Goal: Task Accomplishment & Management: Use online tool/utility

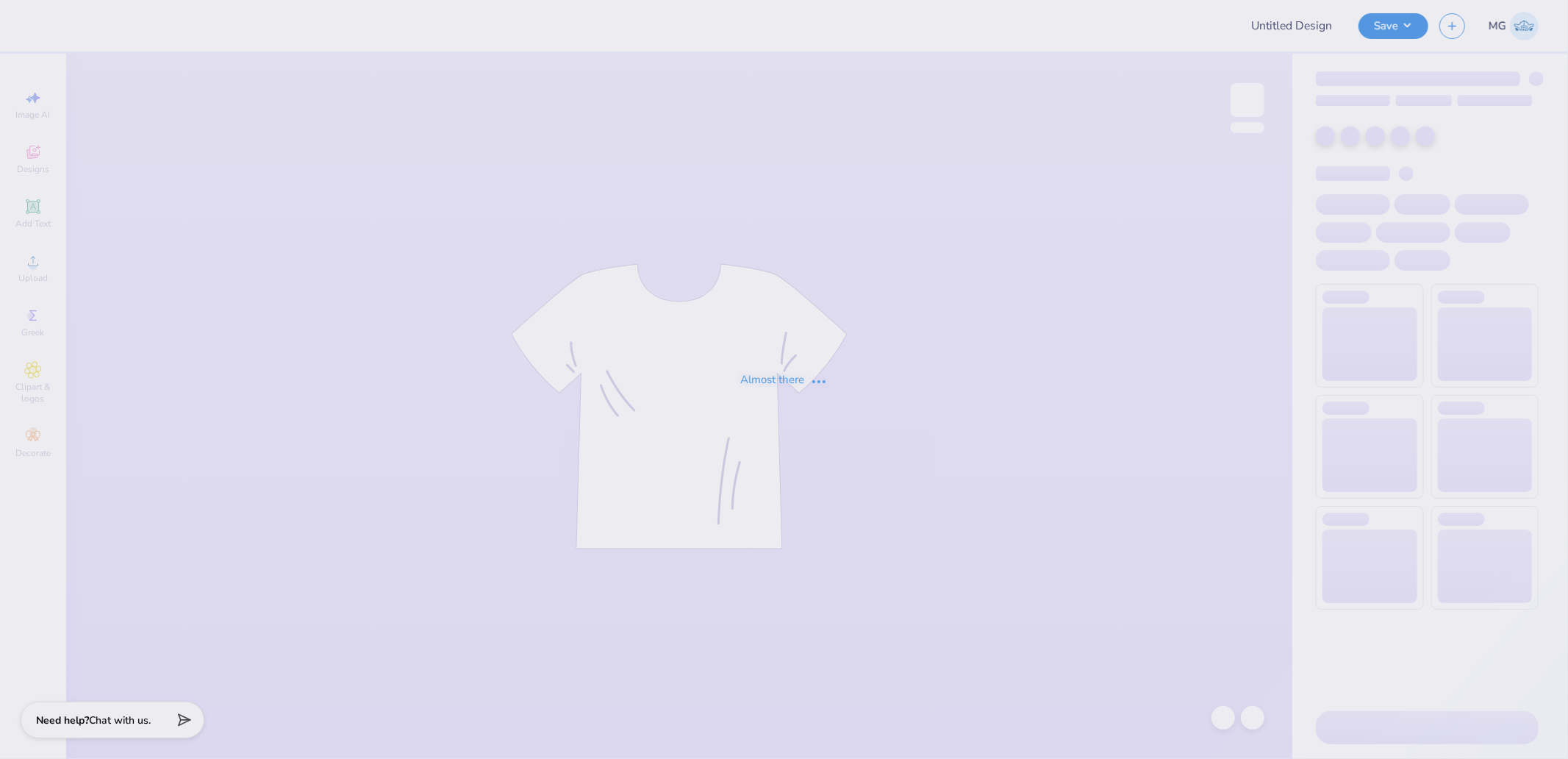
type input "Winding River Pickleball Hats"
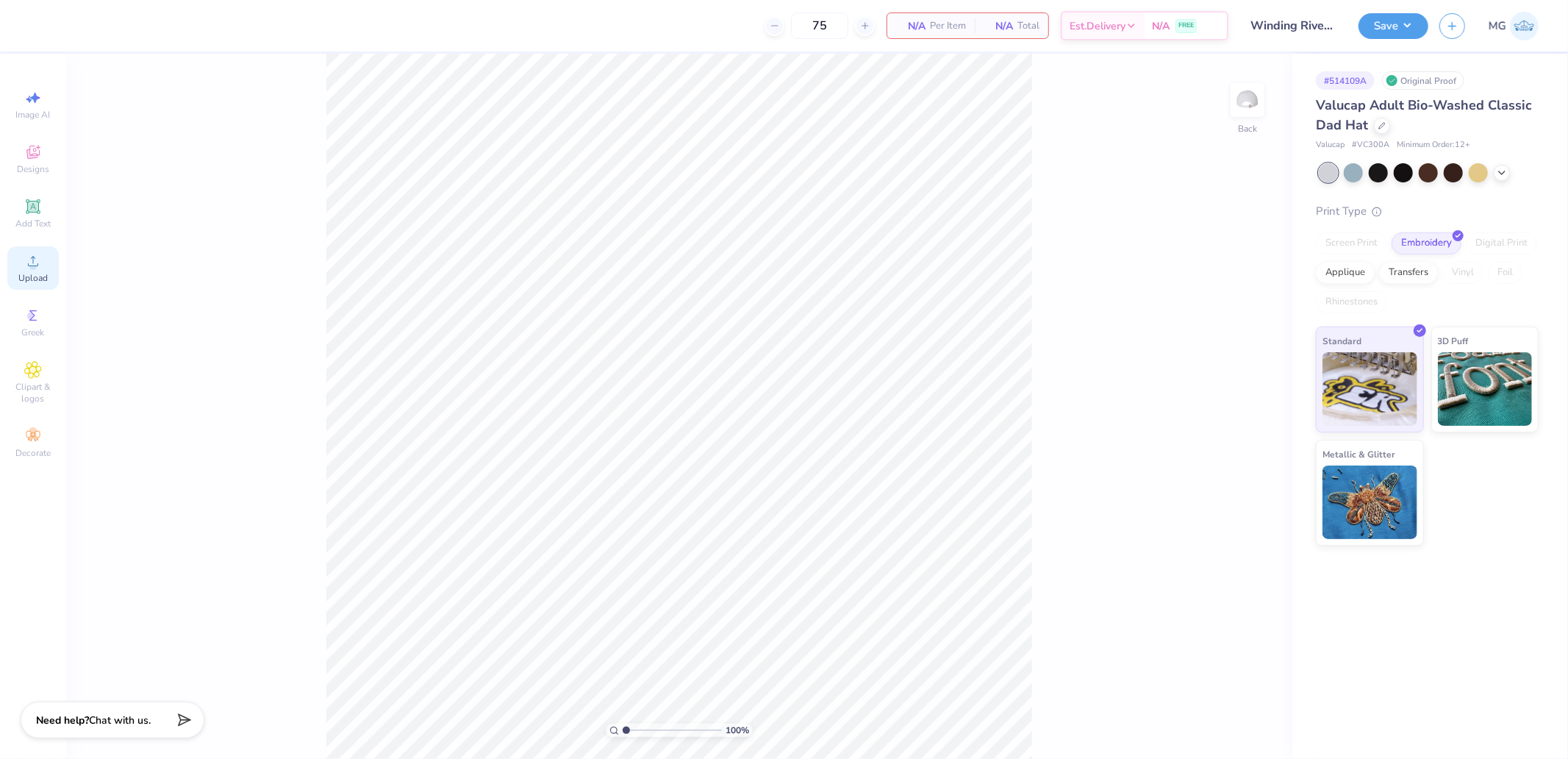
click at [25, 265] on icon at bounding box center [32, 261] width 18 height 18
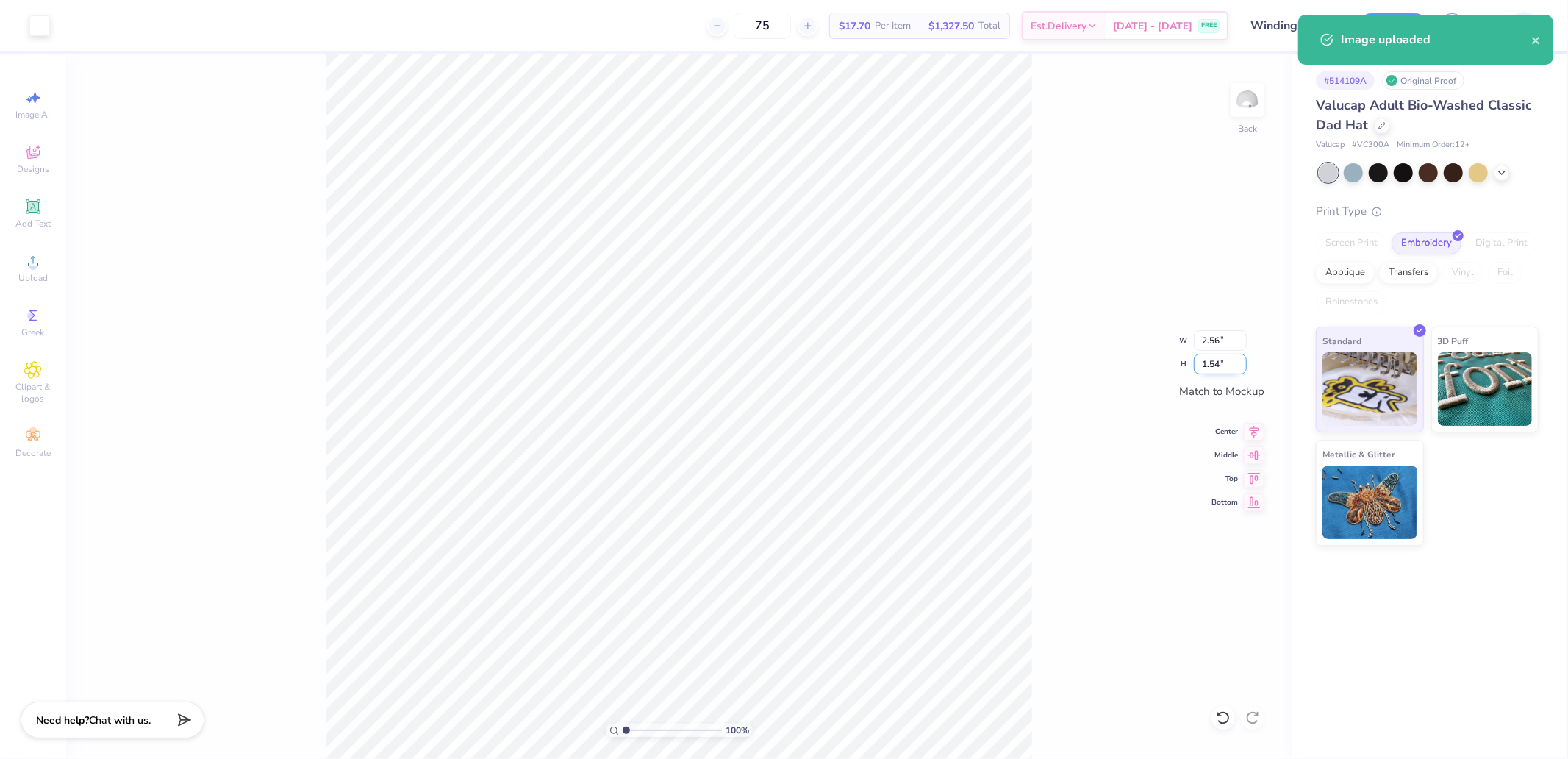
click at [1217, 361] on input "1.54" at bounding box center [1221, 364] width 53 height 20
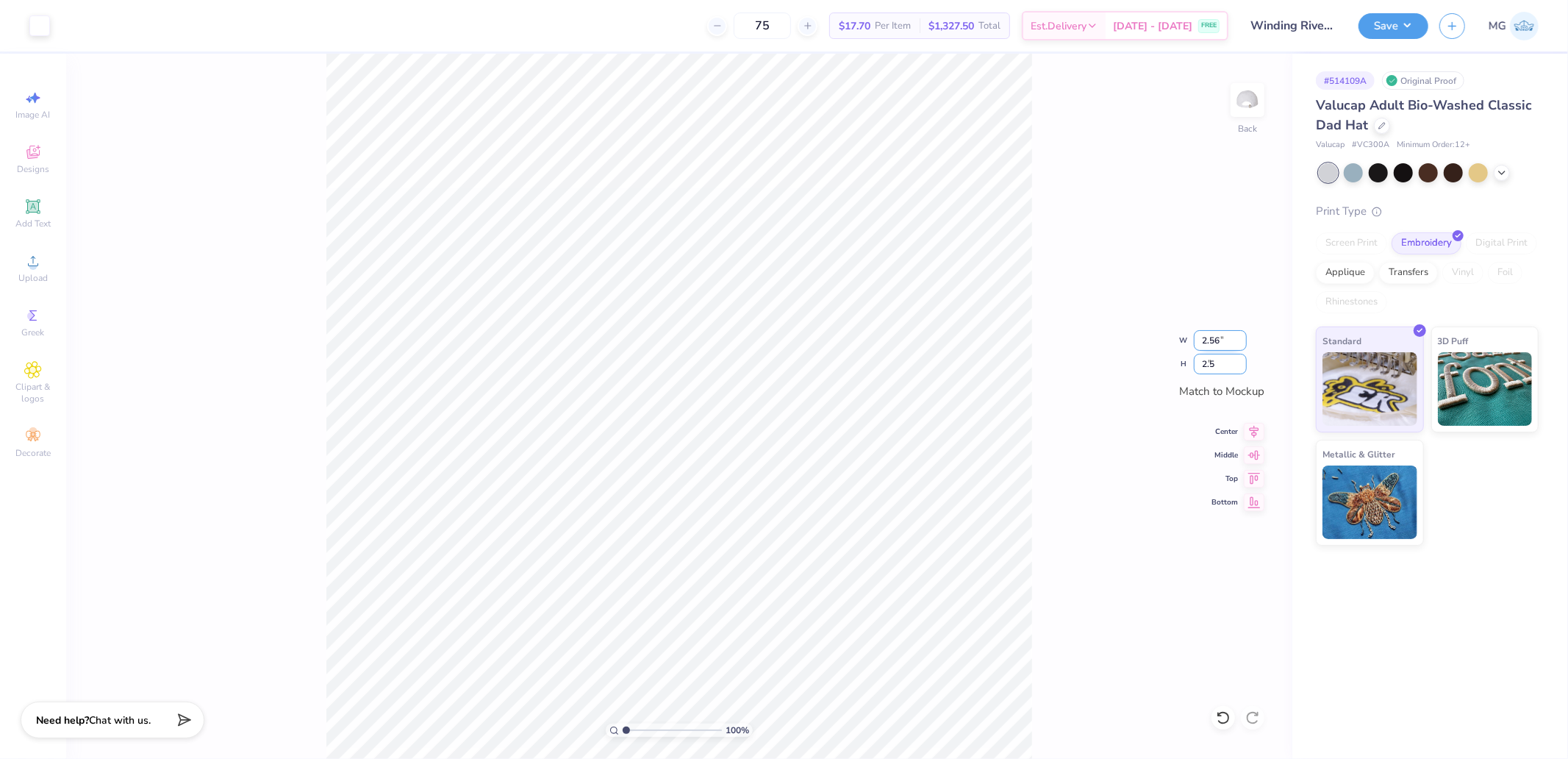
type input "2.5"
type input "4.16"
type input "2.50"
click at [1223, 332] on input "4.16" at bounding box center [1221, 341] width 53 height 20
type input "3.70"
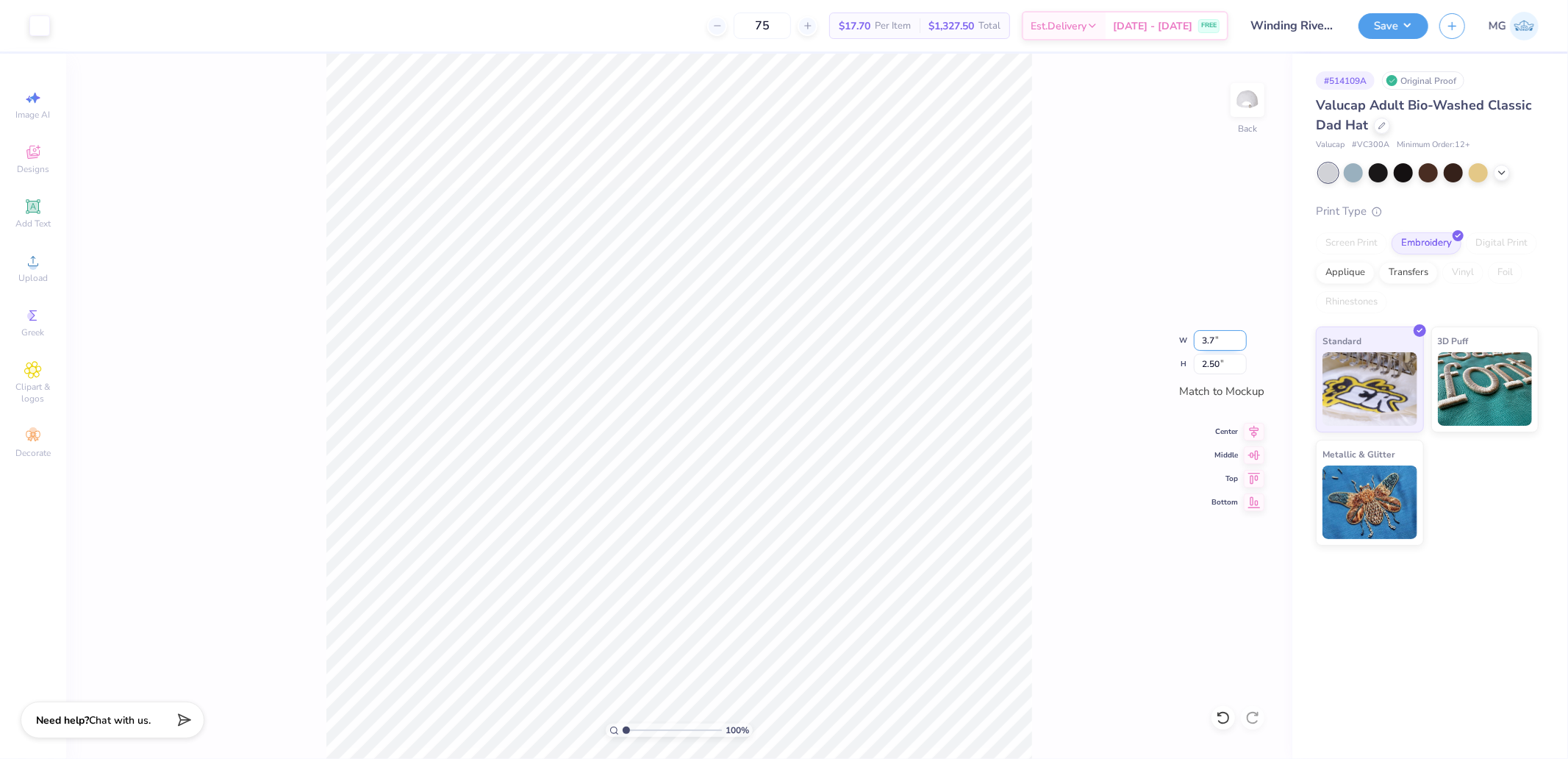
type input "2.22"
click at [1214, 325] on div "100 % Back W 3.70 3.70 " H 2.22 2.22 " Match to Mockup Center Middle Top Bottom" at bounding box center [680, 406] width 1226 height 705
click at [1218, 336] on input "3.70" at bounding box center [1221, 341] width 53 height 20
type input "3.75"
type input "2.25"
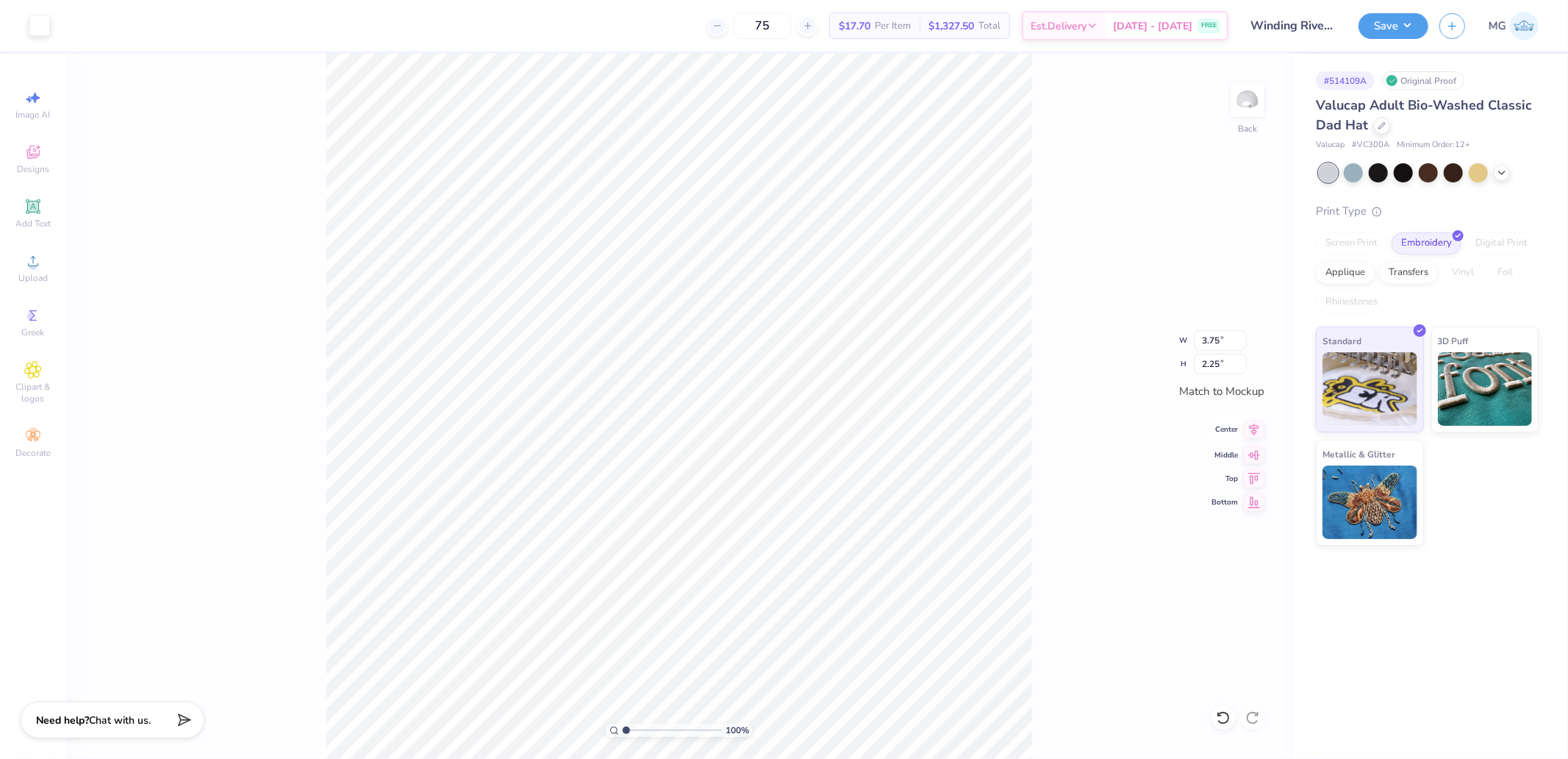
click at [1261, 428] on icon at bounding box center [1255, 429] width 20 height 18
click at [34, 30] on div at bounding box center [40, 24] width 20 height 20
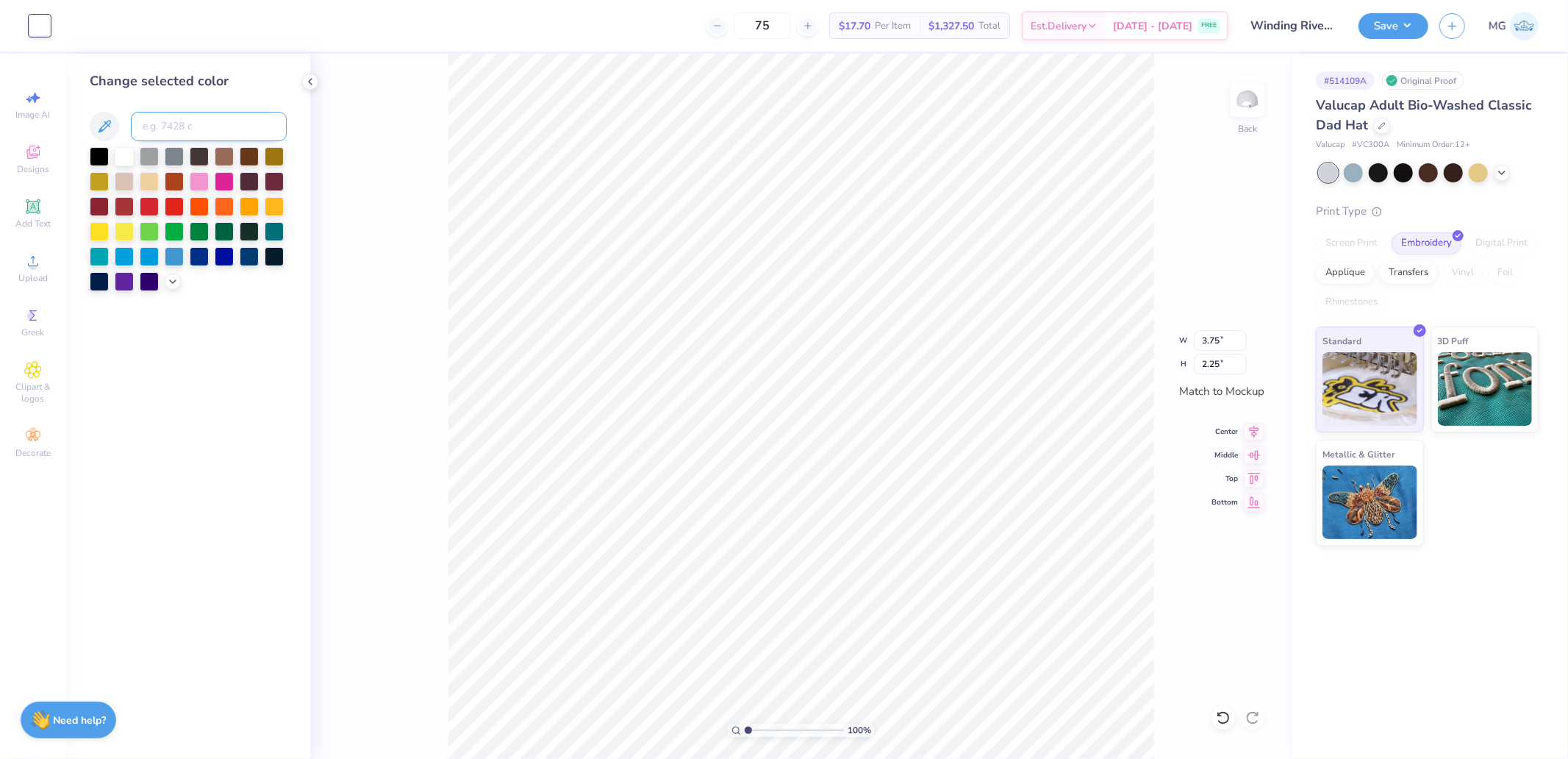
click at [192, 129] on input at bounding box center [209, 126] width 156 height 30
type input "287"
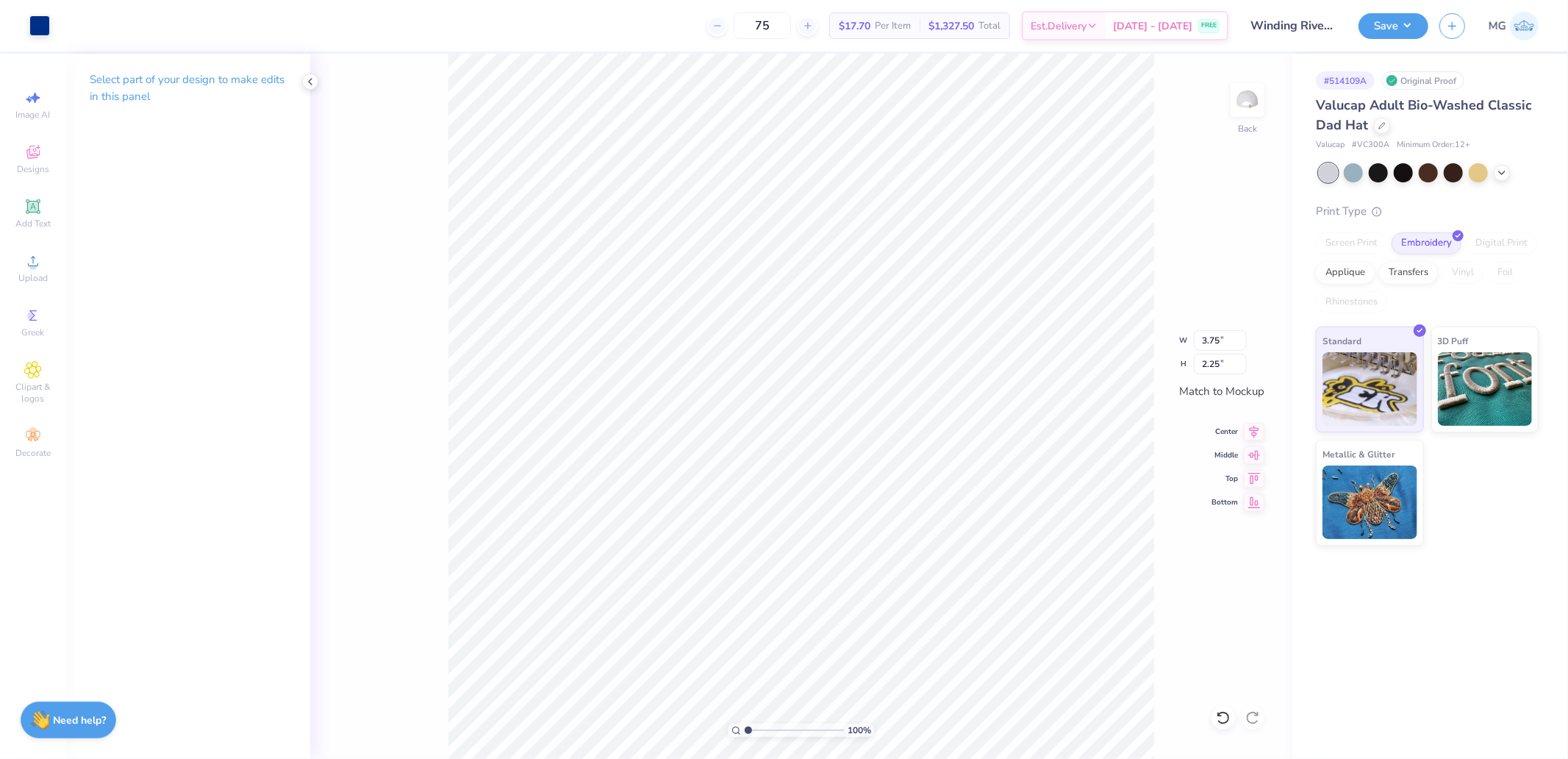
drag, startPoint x: 1423, startPoint y: 24, endPoint x: 1422, endPoint y: 37, distance: 13.0
click at [1422, 24] on button "Save" at bounding box center [1393, 26] width 70 height 26
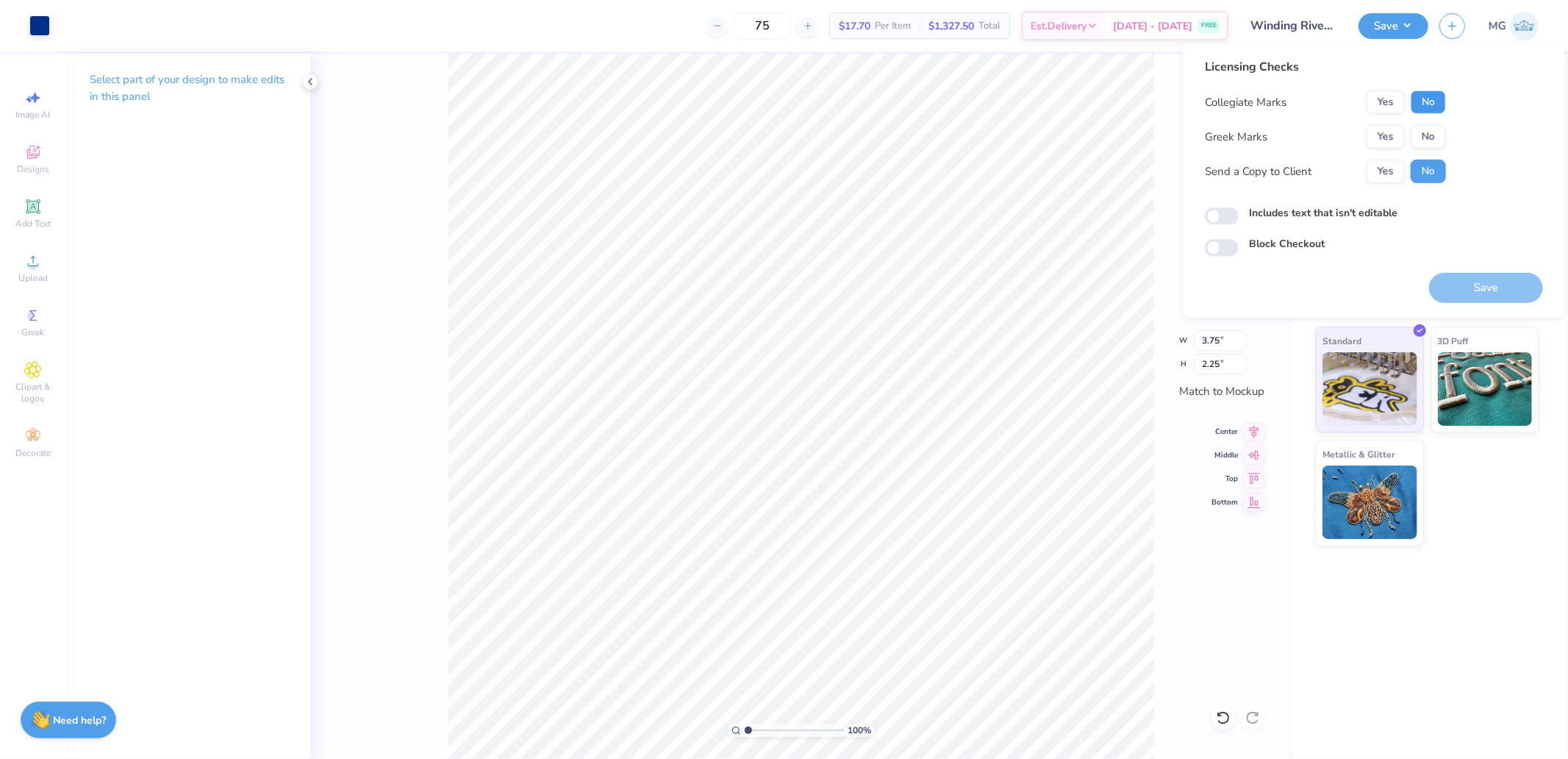
click at [1435, 106] on button "No" at bounding box center [1428, 102] width 35 height 24
click at [1424, 130] on button "No" at bounding box center [1428, 137] width 35 height 24
click at [1527, 271] on div "Save" at bounding box center [1486, 279] width 114 height 46
drag, startPoint x: 1506, startPoint y: 288, endPoint x: 1239, endPoint y: 403, distance: 290.7
click at [1505, 288] on button "Save" at bounding box center [1486, 287] width 114 height 30
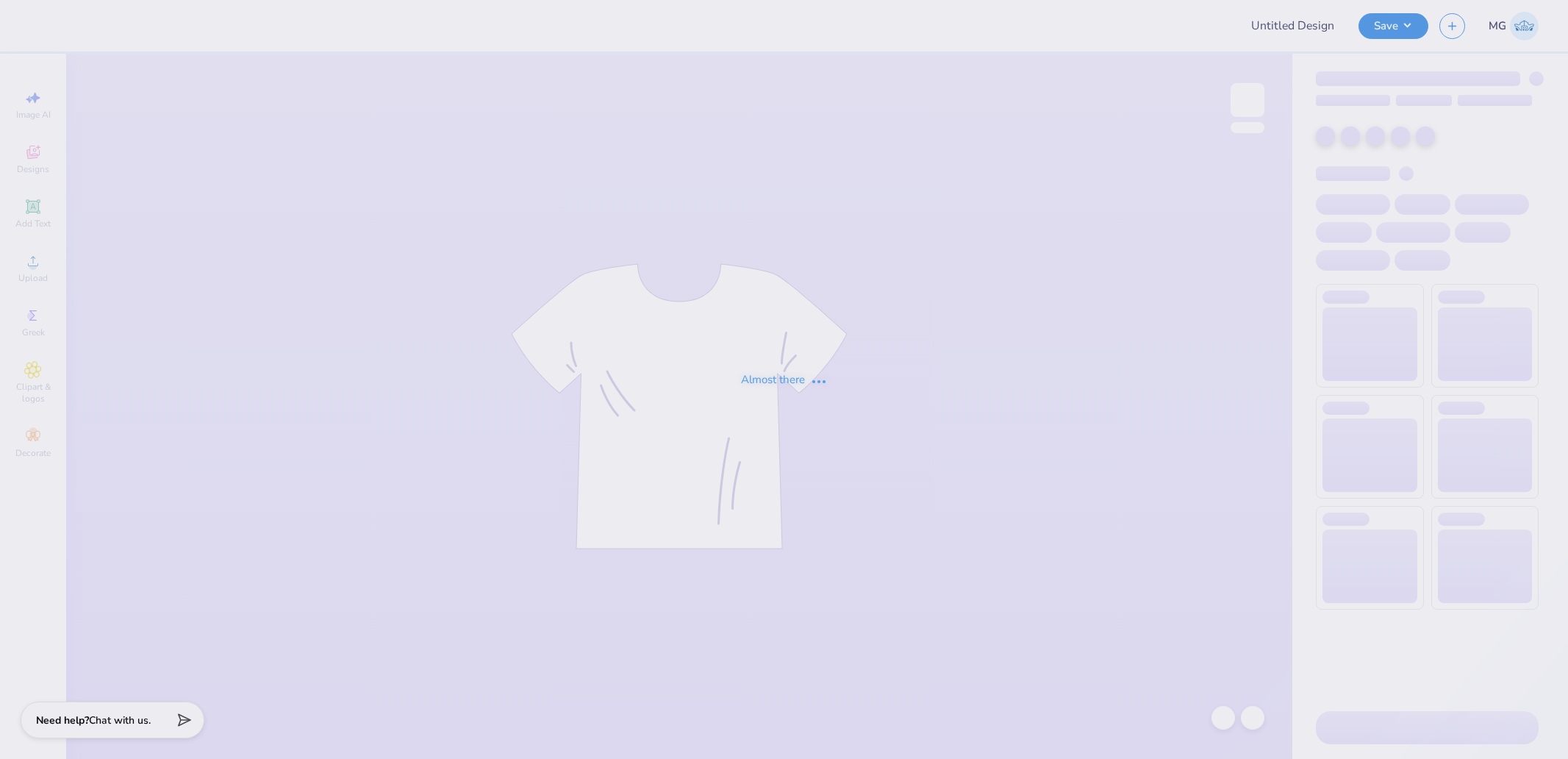
type input "Dz Philo"
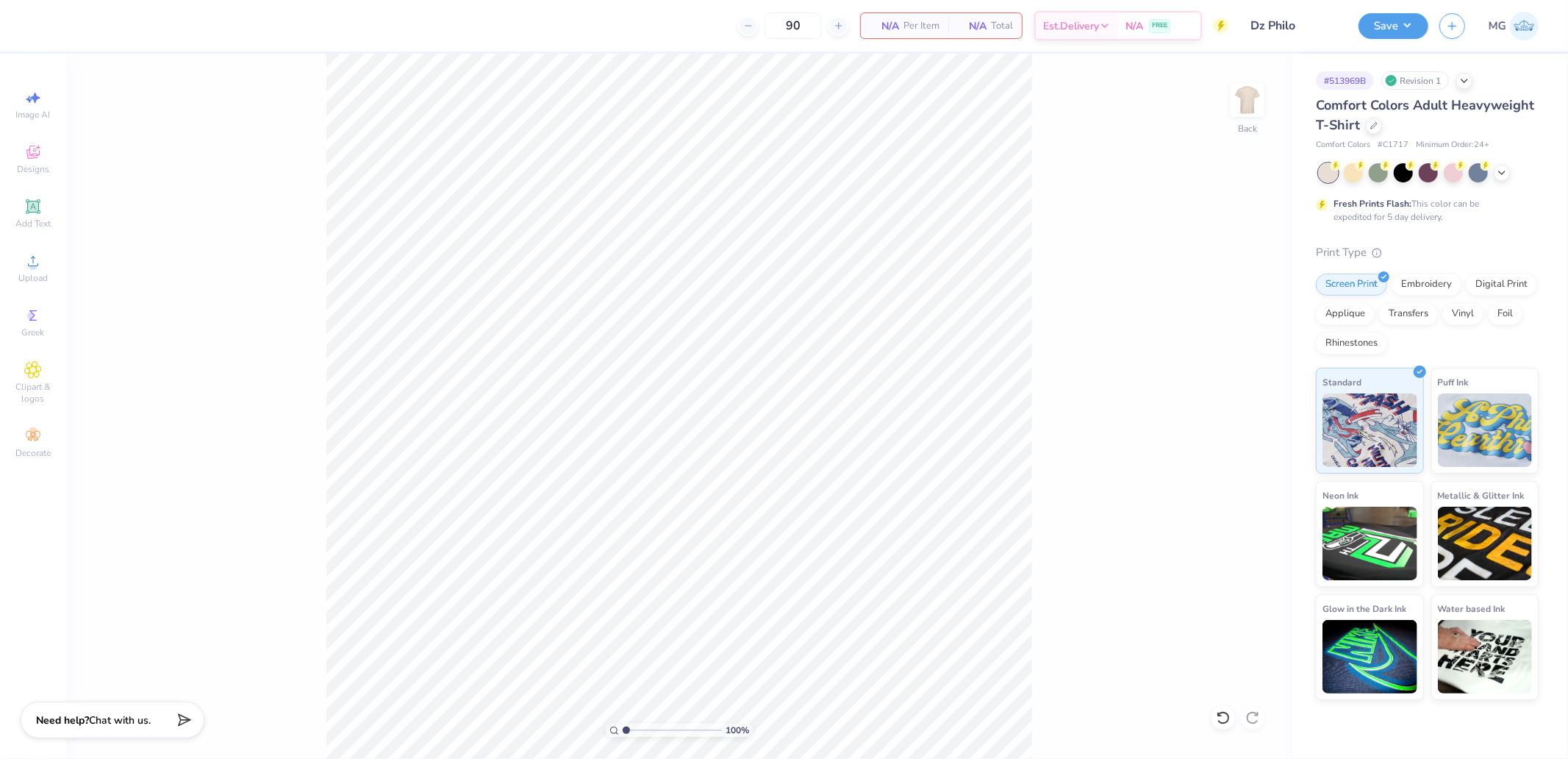
click at [62, 267] on div "Image AI Designs Add Text Upload Greek Clipart & logos Decorate" at bounding box center [33, 406] width 66 height 705
click at [30, 265] on circle at bounding box center [32, 265] width 8 height 8
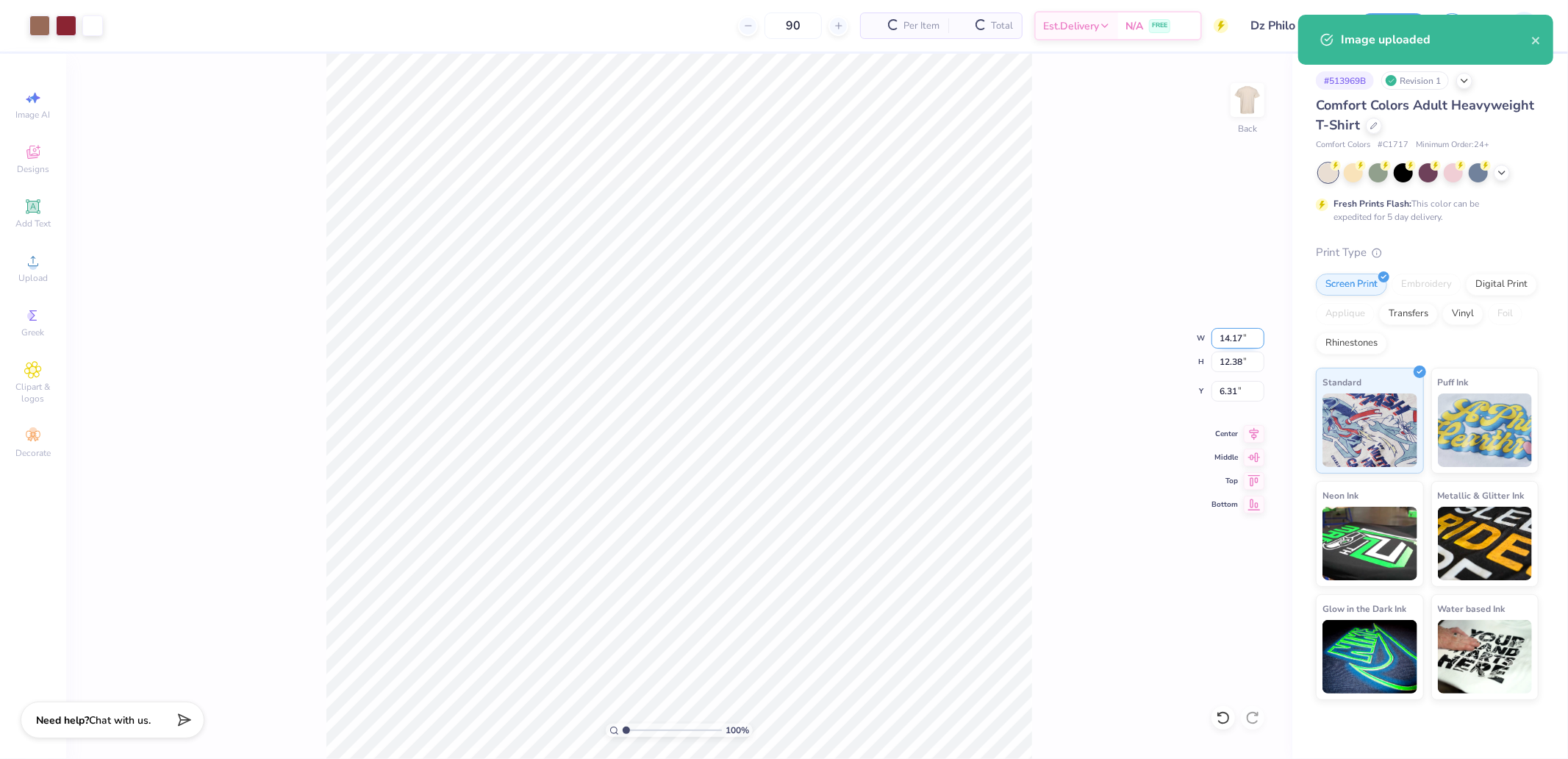
click at [1235, 331] on input "14.17" at bounding box center [1238, 338] width 53 height 20
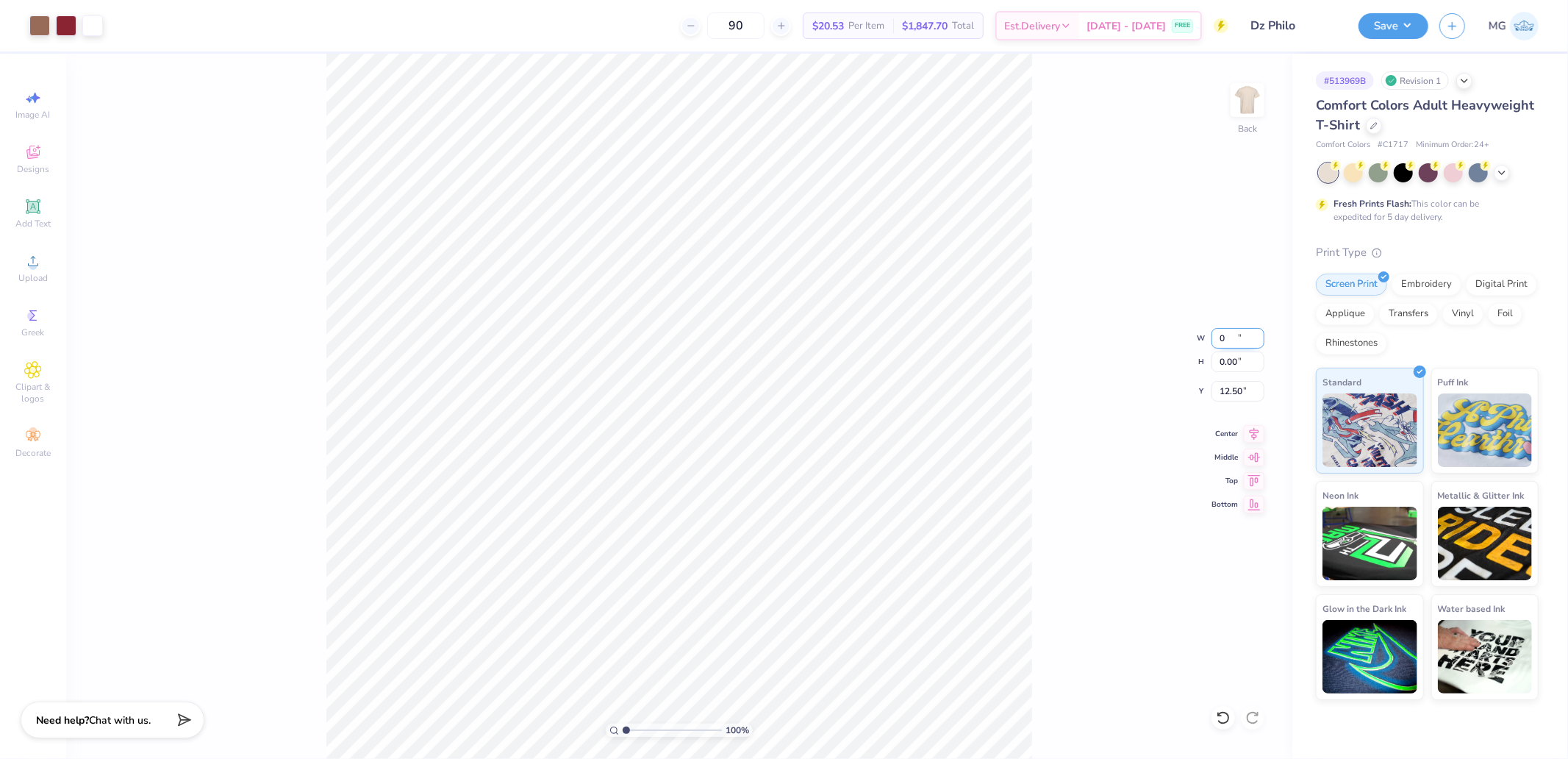
type input "0.00"
type input "12.50"
click at [54, 272] on div "Upload" at bounding box center [33, 267] width 51 height 43
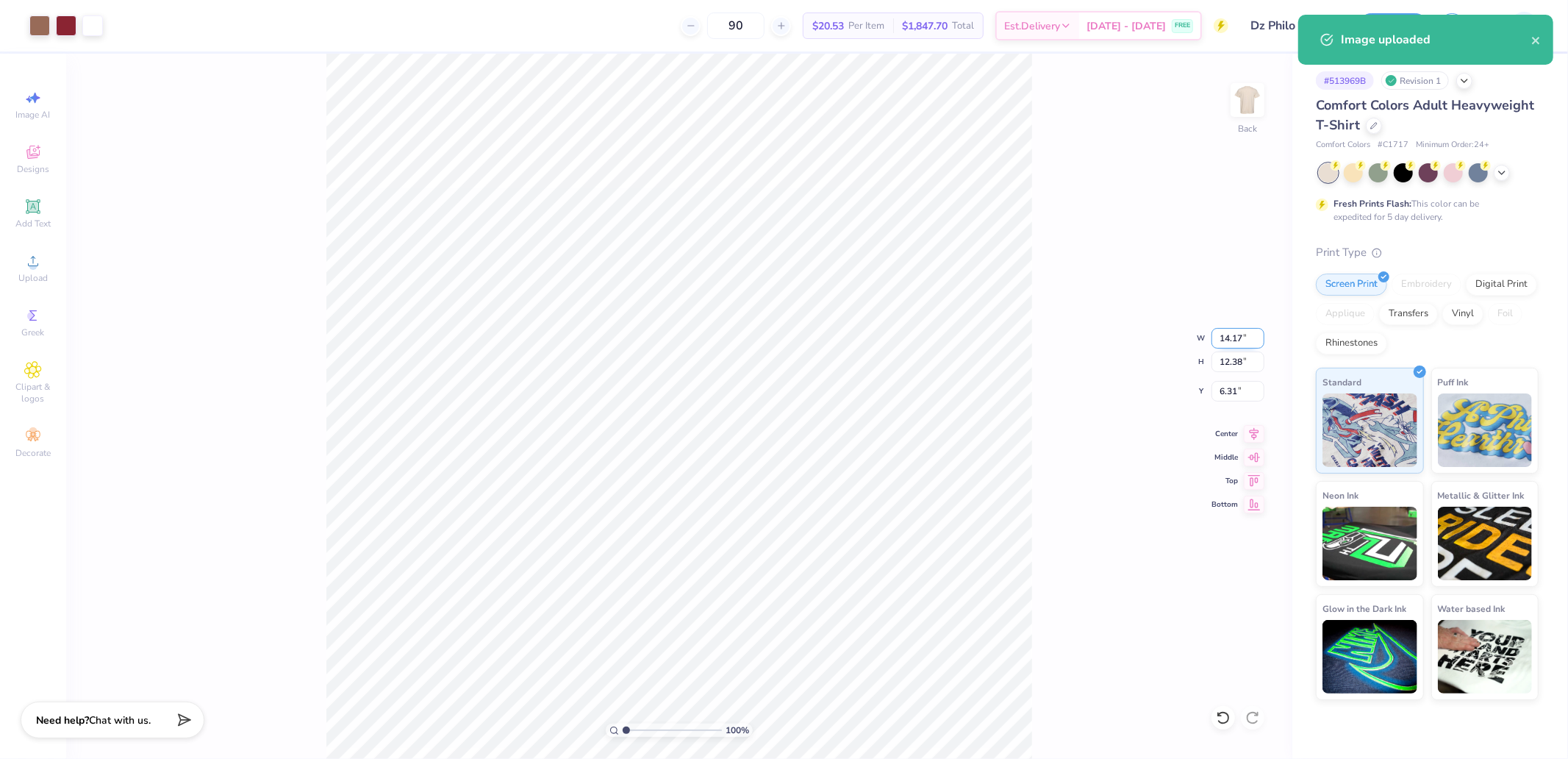
click at [1225, 331] on input "14.17" at bounding box center [1238, 338] width 53 height 20
type input "10.00"
type input "8.73"
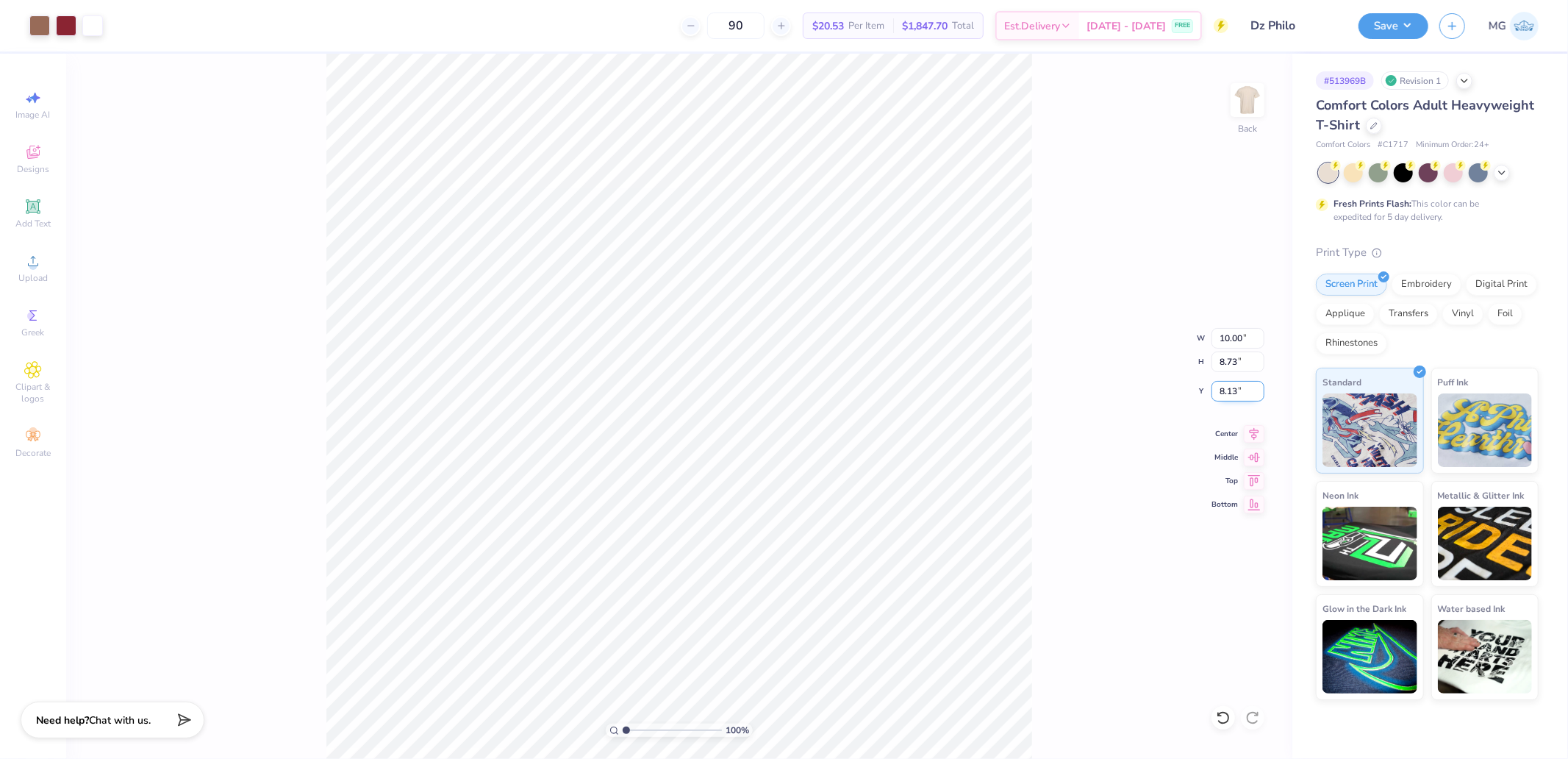
click at [1234, 394] on input "8.13" at bounding box center [1238, 391] width 53 height 20
type input "3.00"
click at [1113, 289] on div "100 % Back W 10.00 10.00 " H 8.73 8.73 " Y 3.00 3.00 " Center Middle Top Bottom" at bounding box center [680, 406] width 1226 height 705
click at [1393, 30] on button "Save" at bounding box center [1393, 24] width 70 height 26
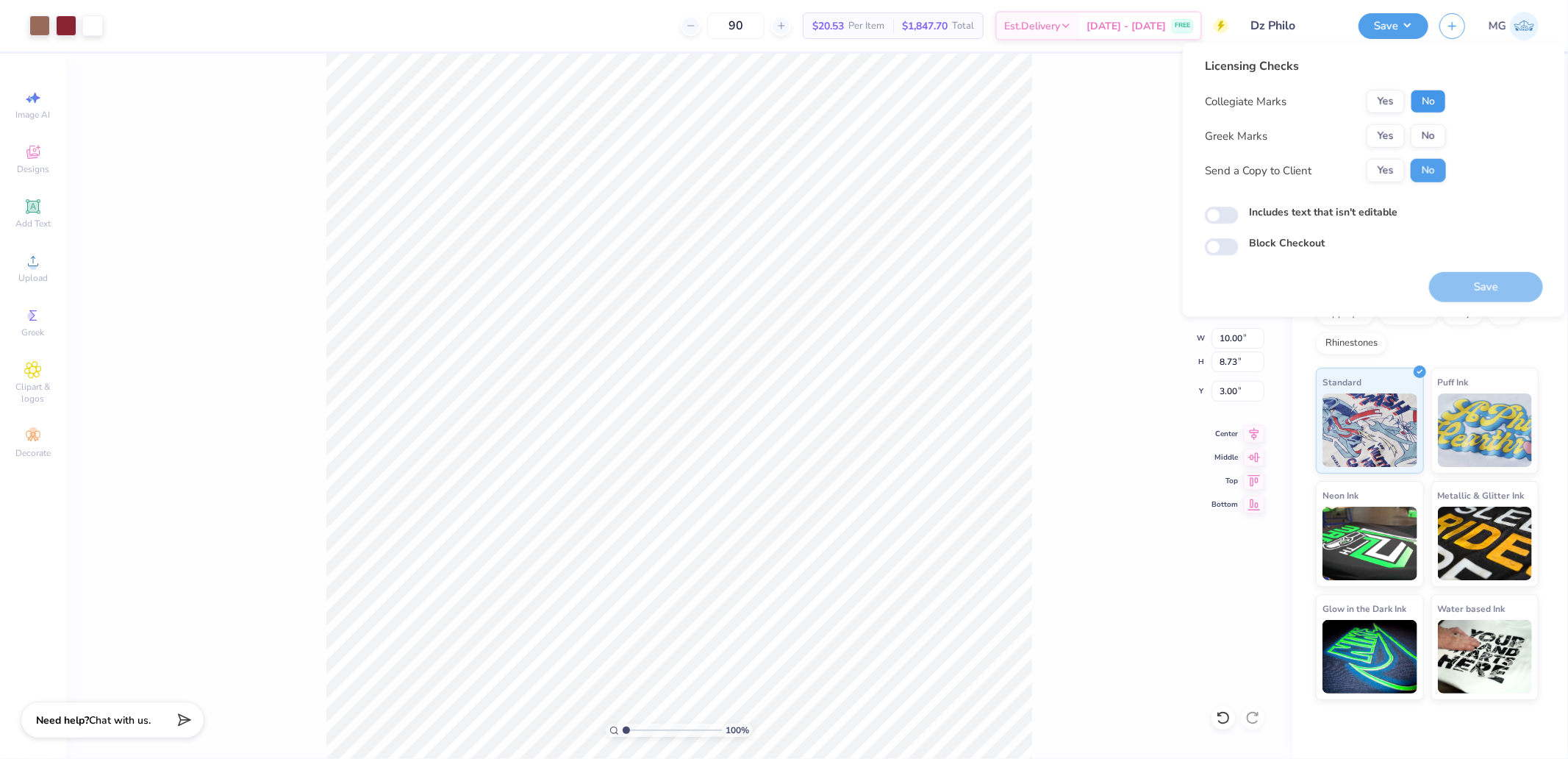
click at [1422, 105] on button "No" at bounding box center [1428, 101] width 35 height 24
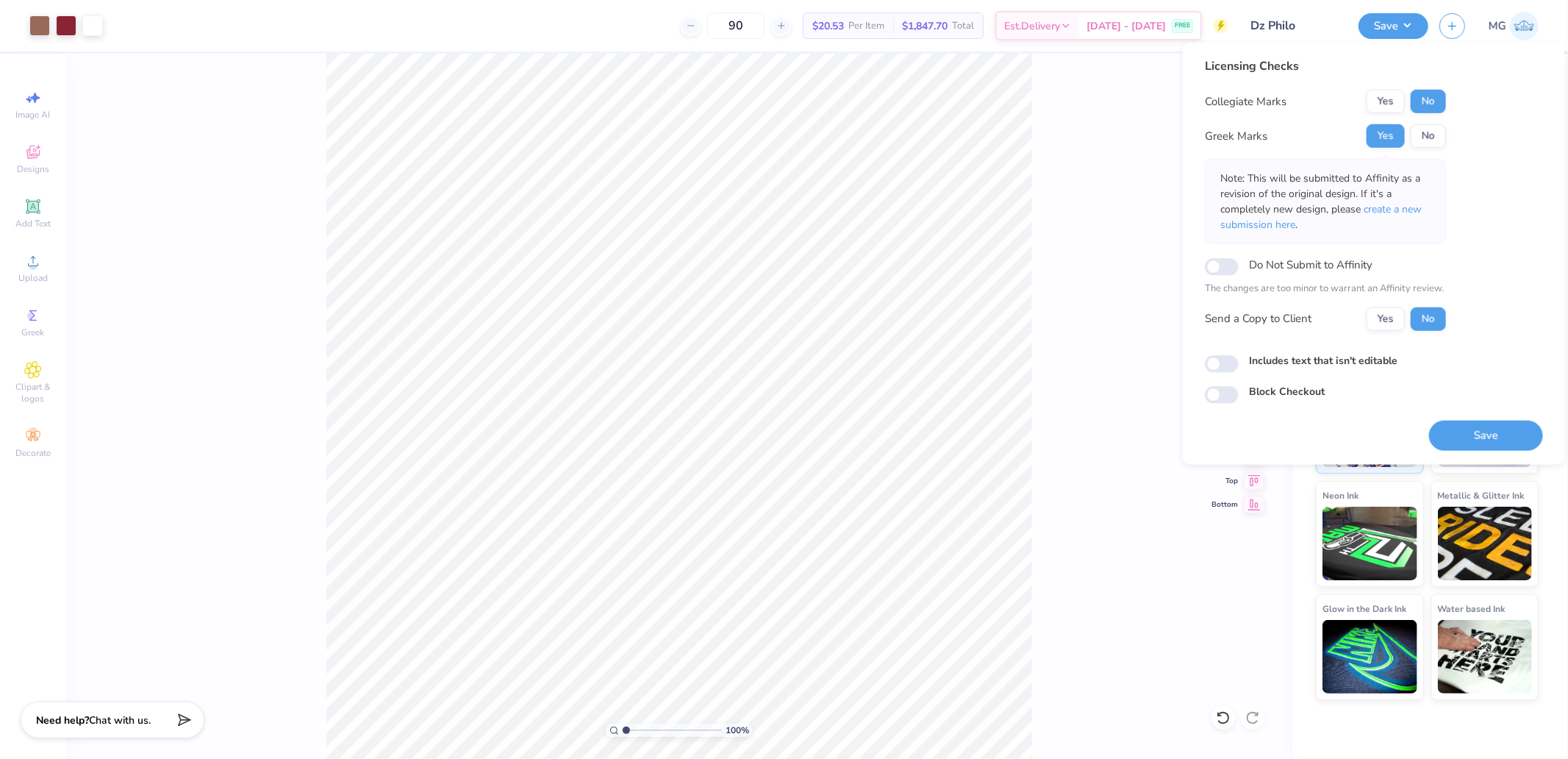
click at [1515, 447] on button "Save" at bounding box center [1486, 434] width 114 height 30
